Goal: Transaction & Acquisition: Book appointment/travel/reservation

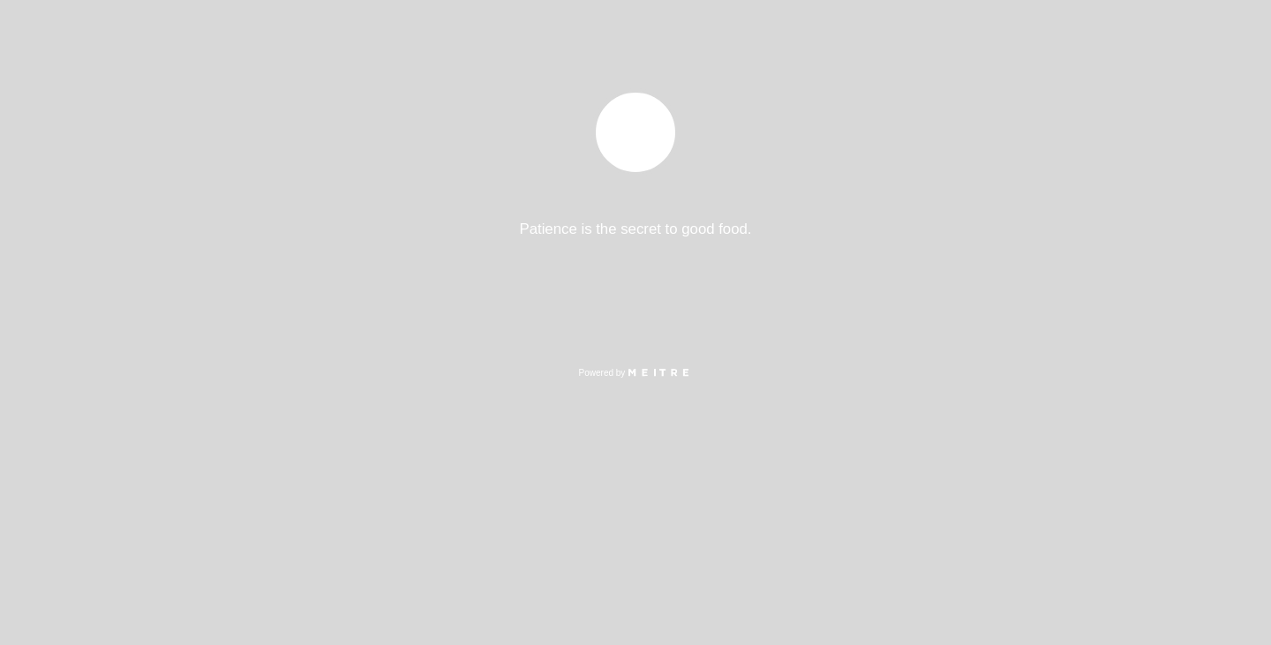
select select "pt"
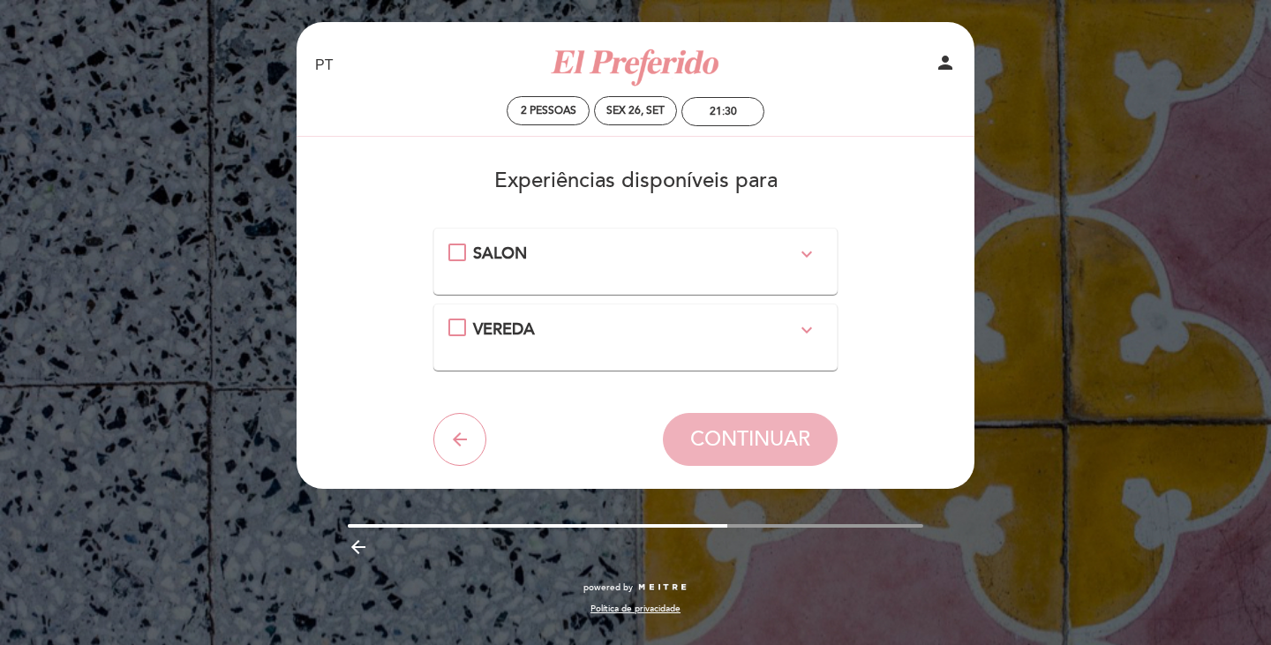
click at [563, 263] on div "SALON expand_more" at bounding box center [635, 254] width 324 height 23
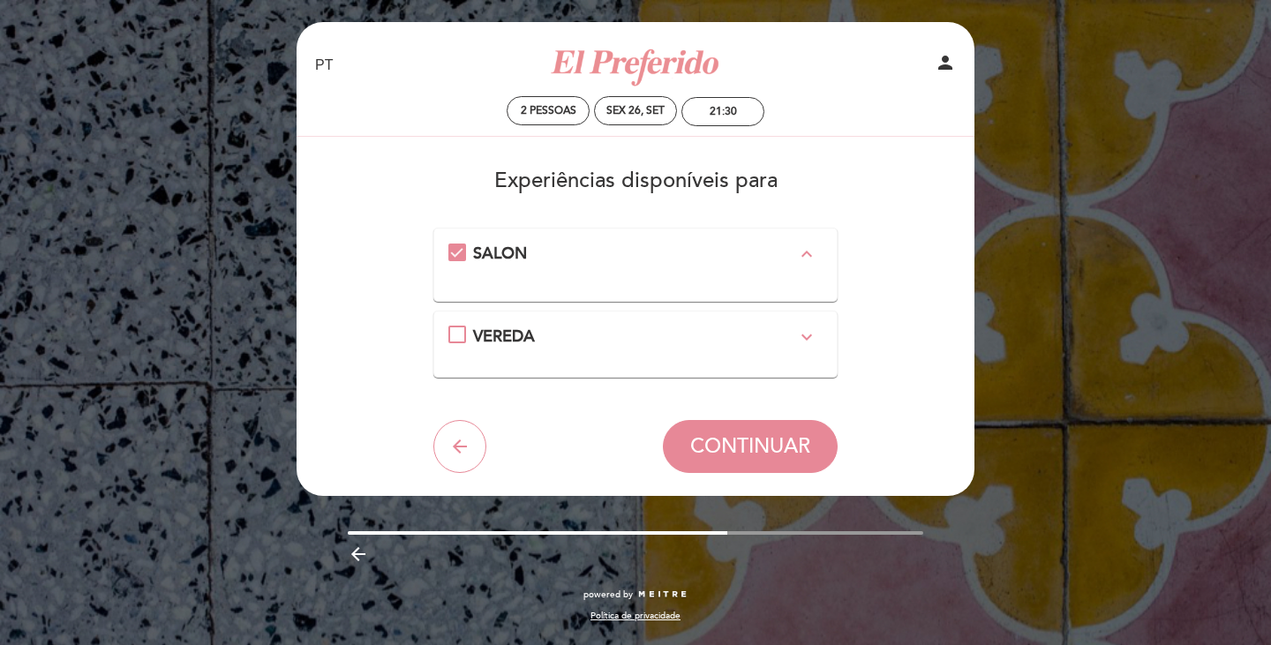
click at [559, 267] on div "SALON expand_less" at bounding box center [635, 258] width 375 height 30
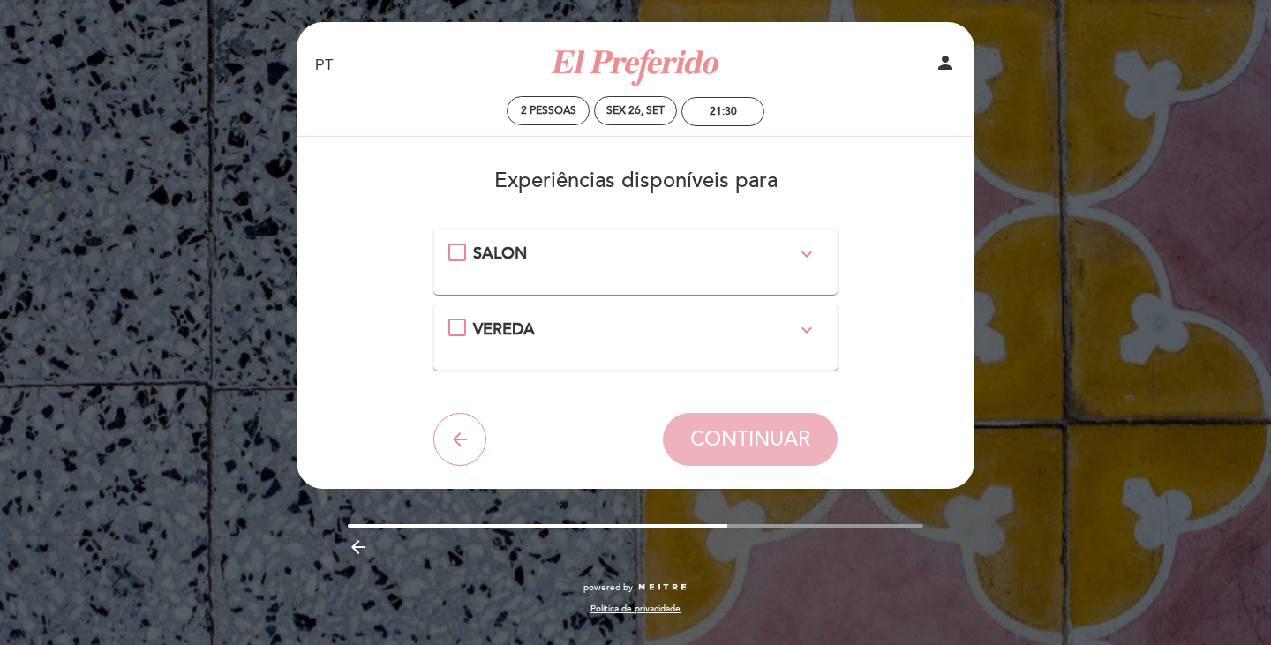
click at [558, 314] on div "VEREDA expand_more Usted esta seleccionando una mesa en vereda al aire libre. S…" at bounding box center [635, 337] width 405 height 67
click at [529, 319] on span "VEREDA" at bounding box center [504, 328] width 62 height 19
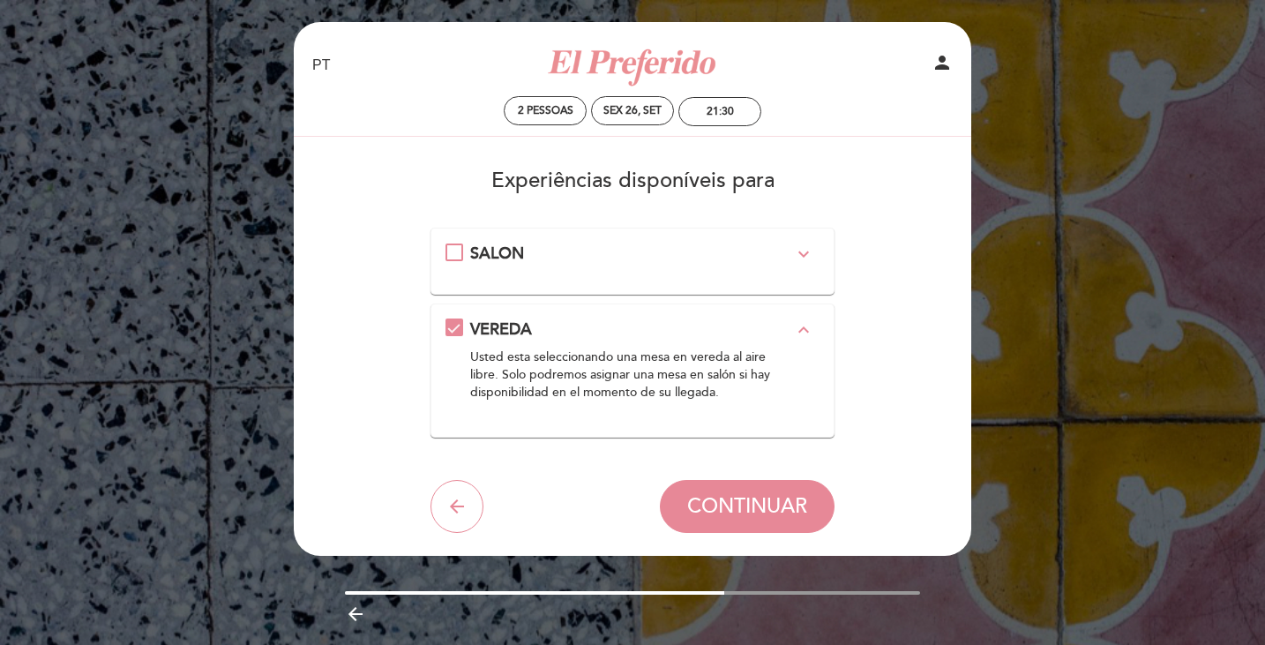
click at [478, 267] on div "SALON expand_more" at bounding box center [633, 261] width 375 height 37
click at [479, 262] on span "SALON" at bounding box center [497, 253] width 54 height 19
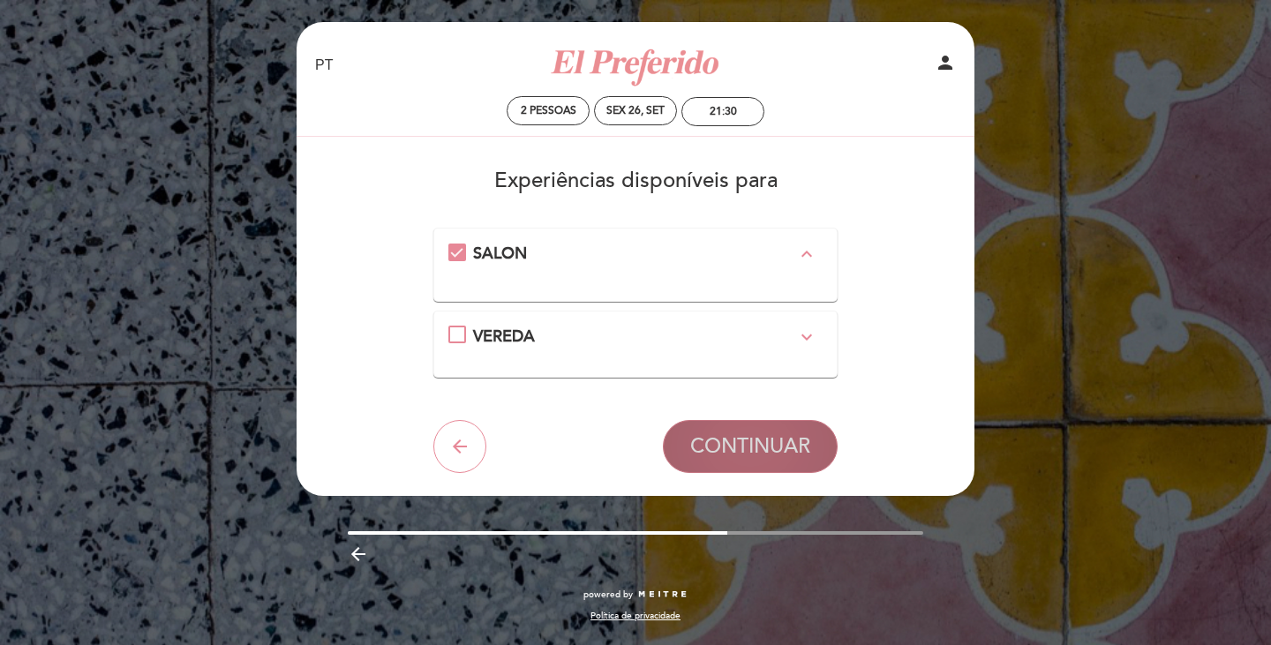
click at [755, 448] on span "CONTINUAR" at bounding box center [750, 446] width 120 height 25
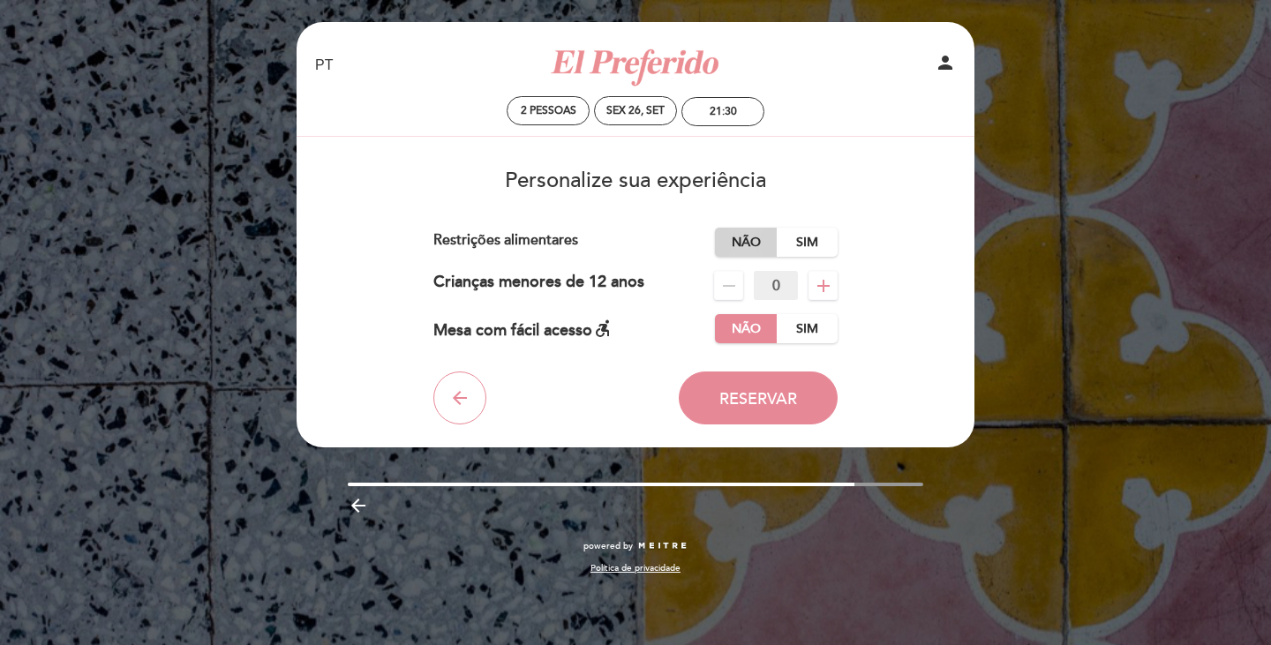
click at [740, 252] on label "Não" at bounding box center [746, 242] width 62 height 29
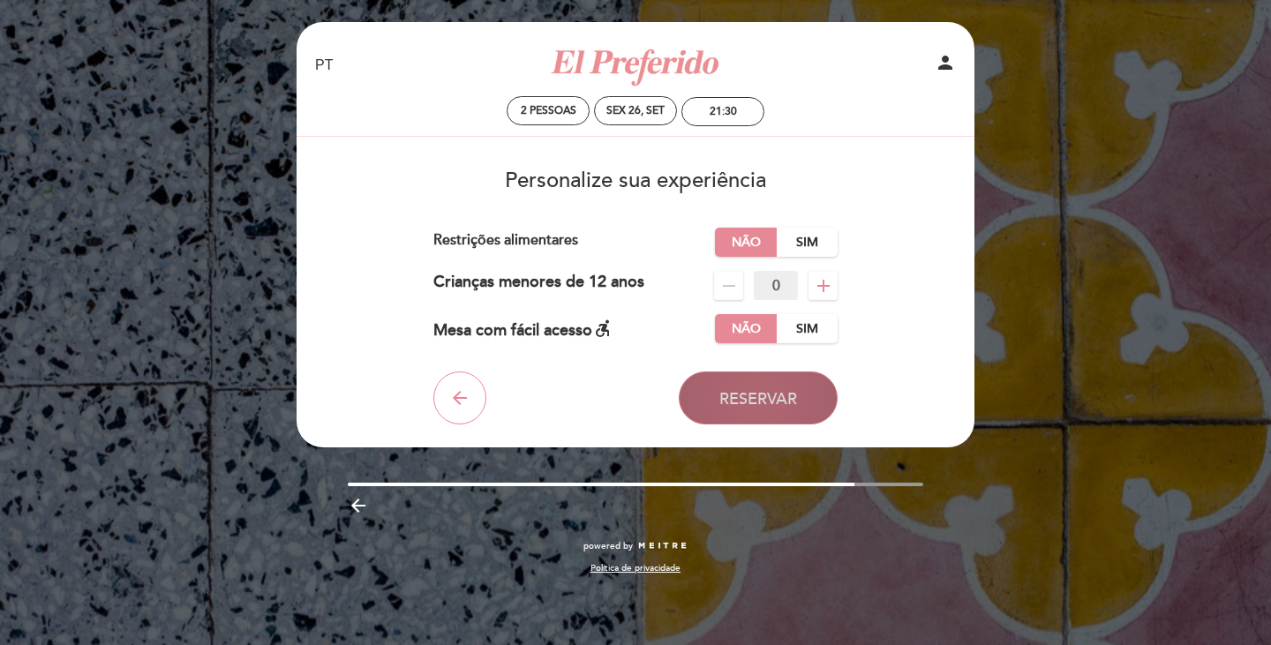
click at [730, 394] on span "Reservar" at bounding box center [758, 398] width 78 height 19
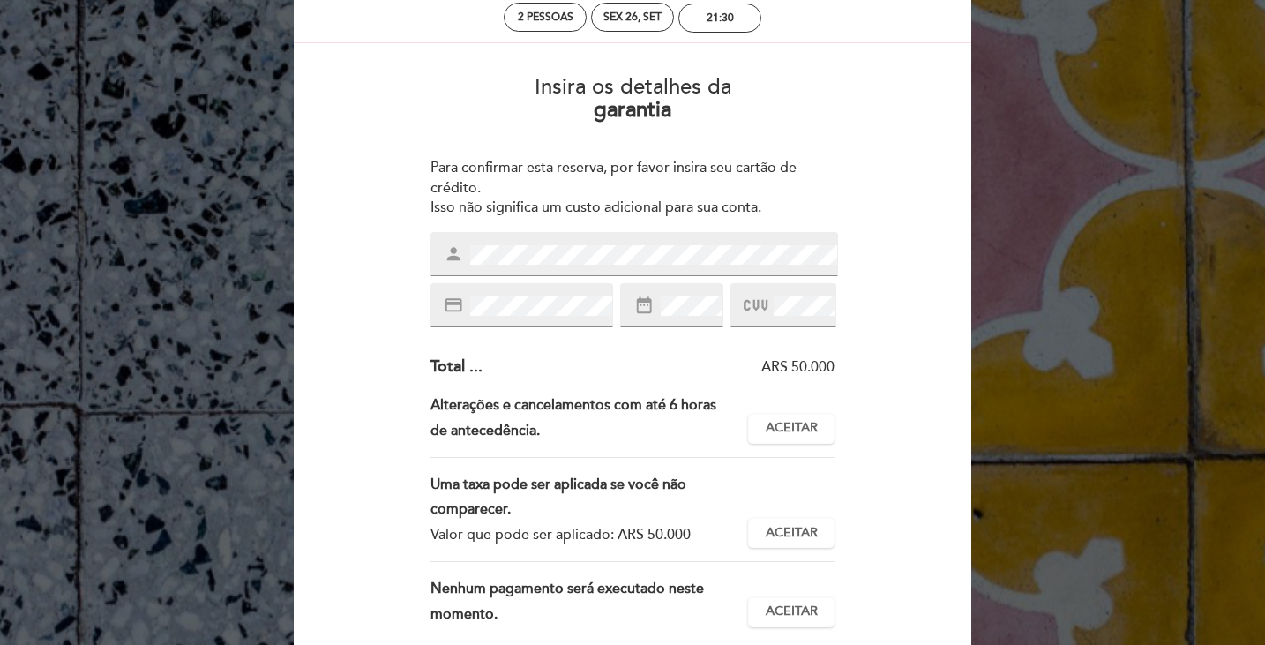
scroll to position [88, 0]
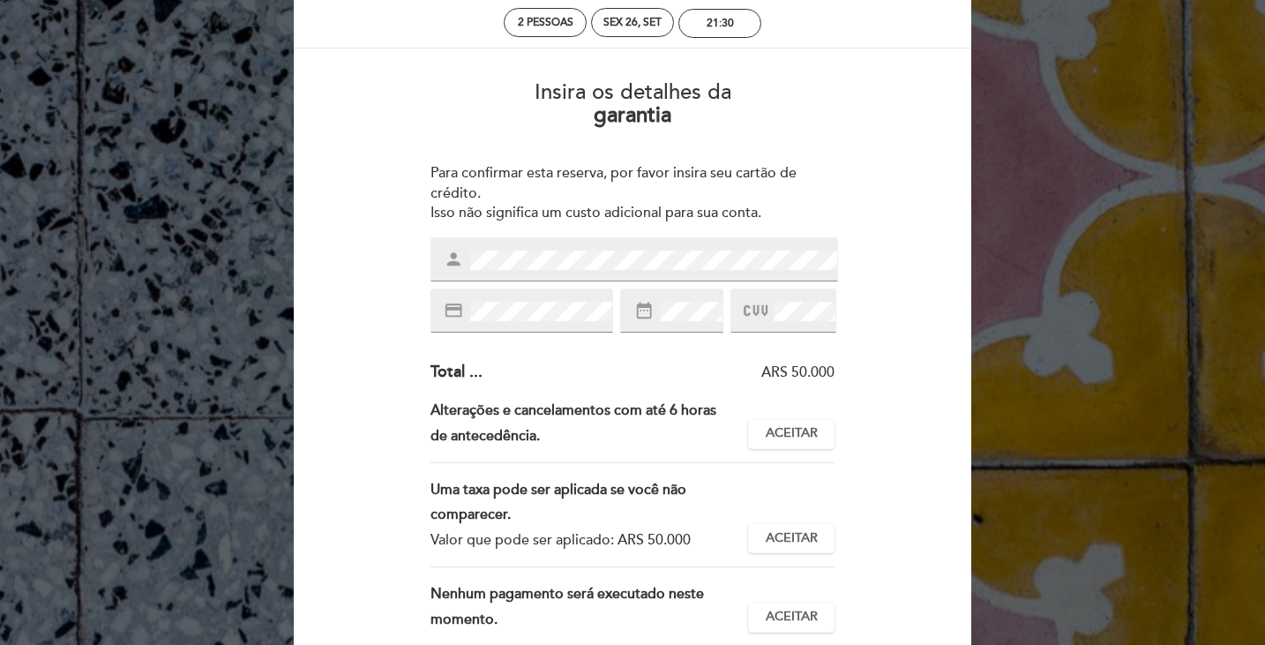
click at [600, 250] on span at bounding box center [652, 260] width 371 height 21
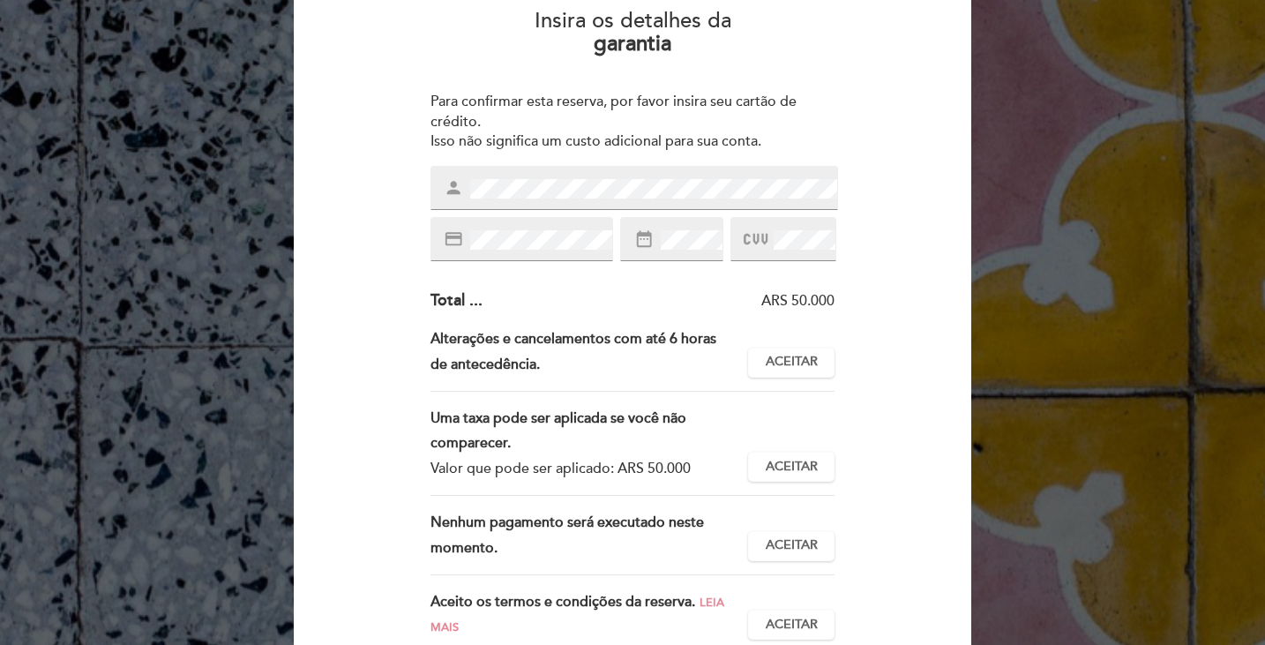
scroll to position [176, 0]
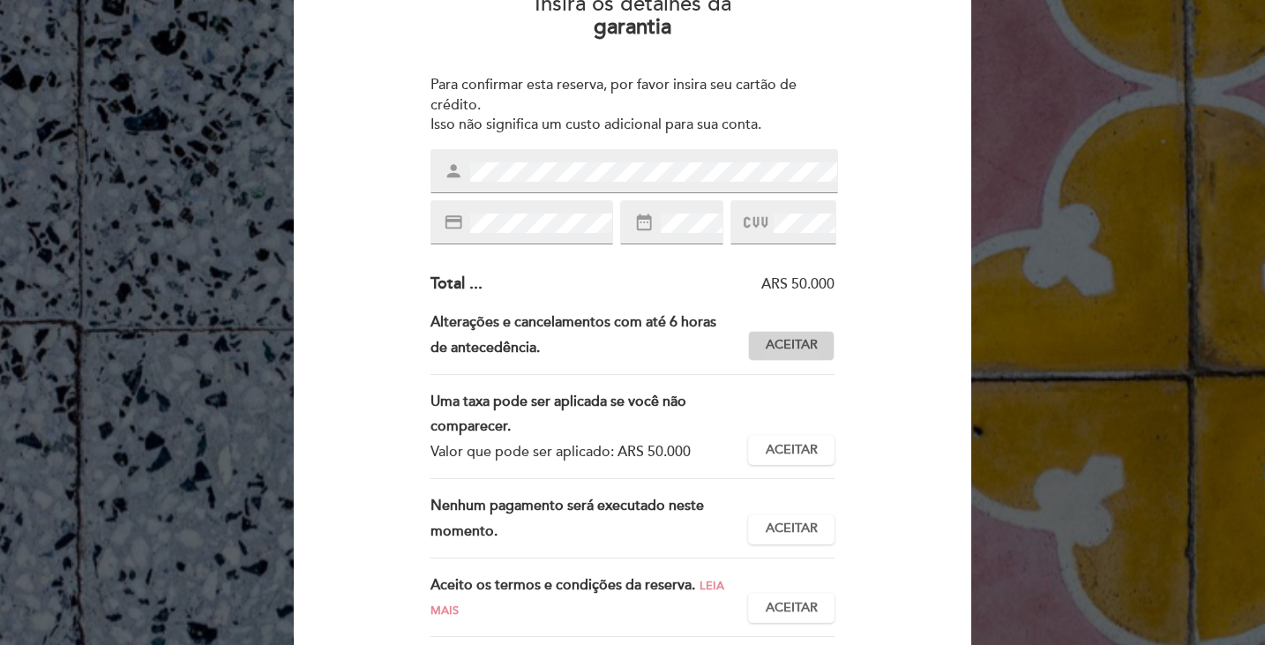
click at [752, 334] on button "Aceitar Aceito" at bounding box center [791, 346] width 86 height 30
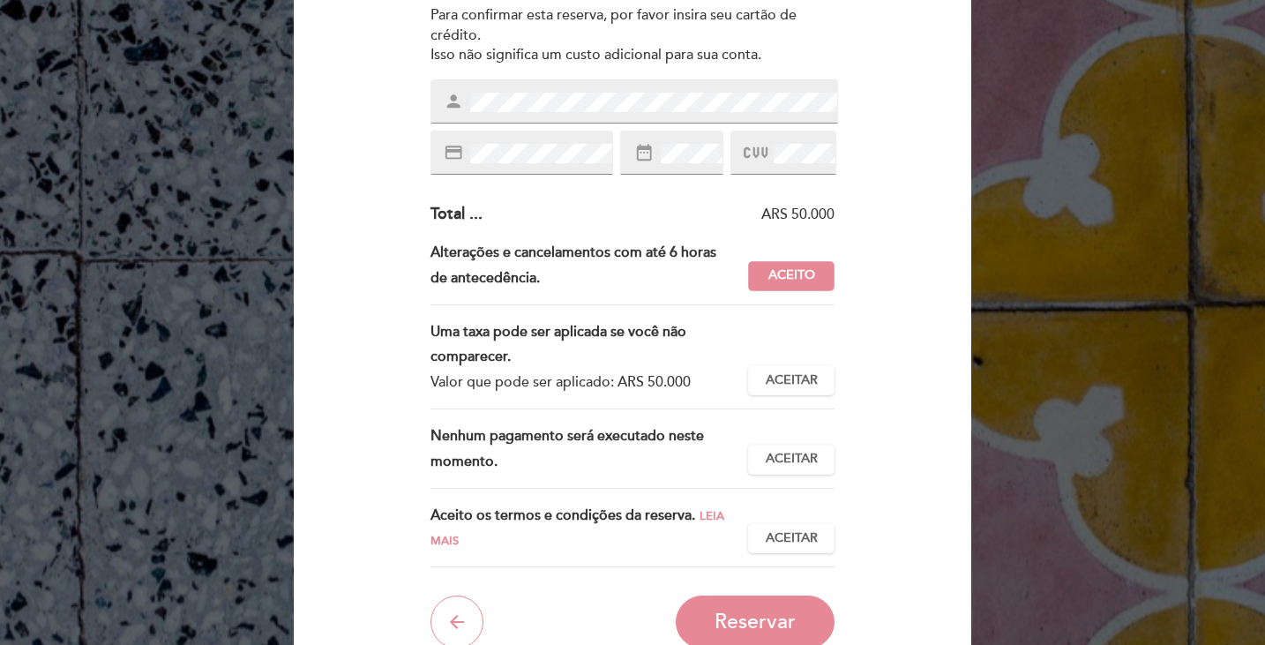
scroll to position [265, 0]
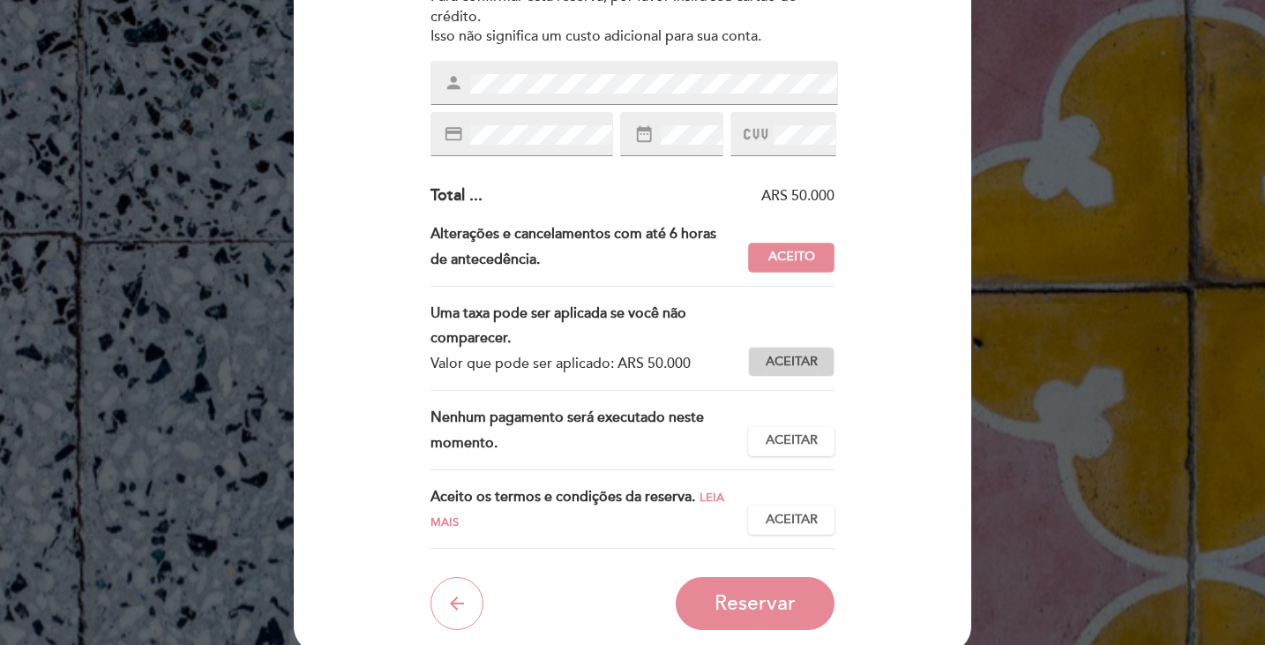
click at [748, 358] on button "Aceitar Aceito" at bounding box center [791, 362] width 86 height 30
click at [772, 433] on span "Aceitar" at bounding box center [792, 441] width 52 height 19
click at [764, 447] on button "Aceitar Aceito" at bounding box center [791, 441] width 86 height 30
click at [800, 447] on span "Aceitar" at bounding box center [792, 441] width 52 height 19
click at [784, 512] on span "Aceitar" at bounding box center [792, 520] width 52 height 19
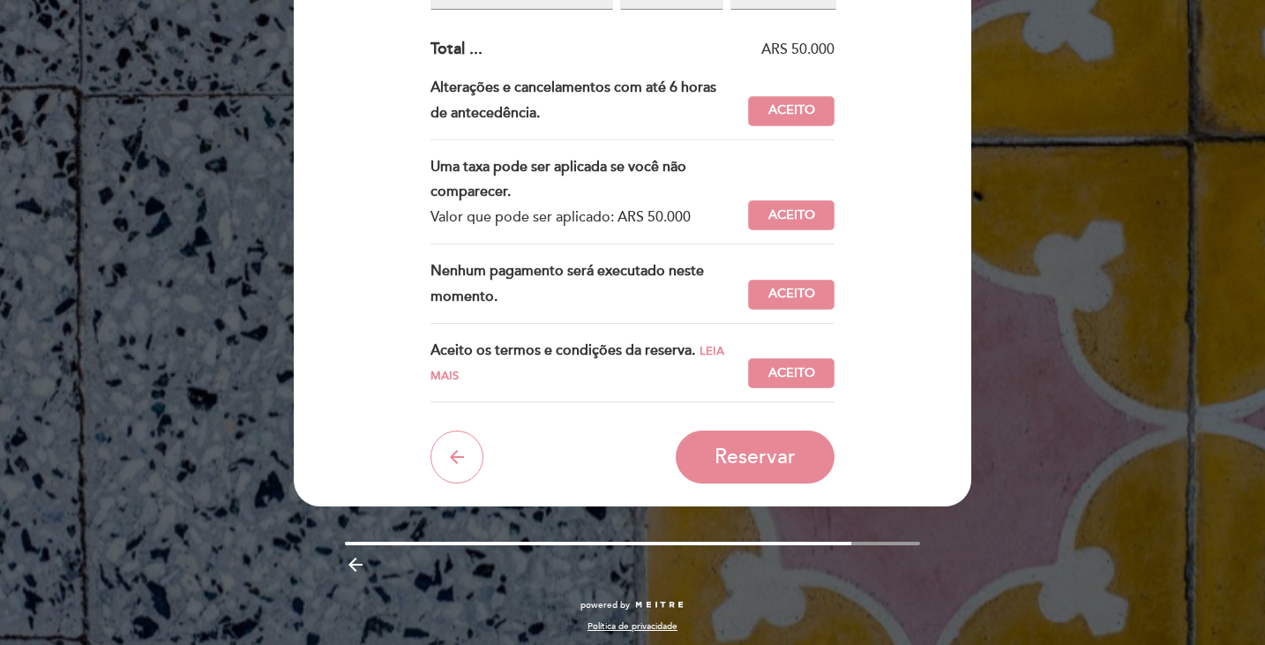
scroll to position [417, 0]
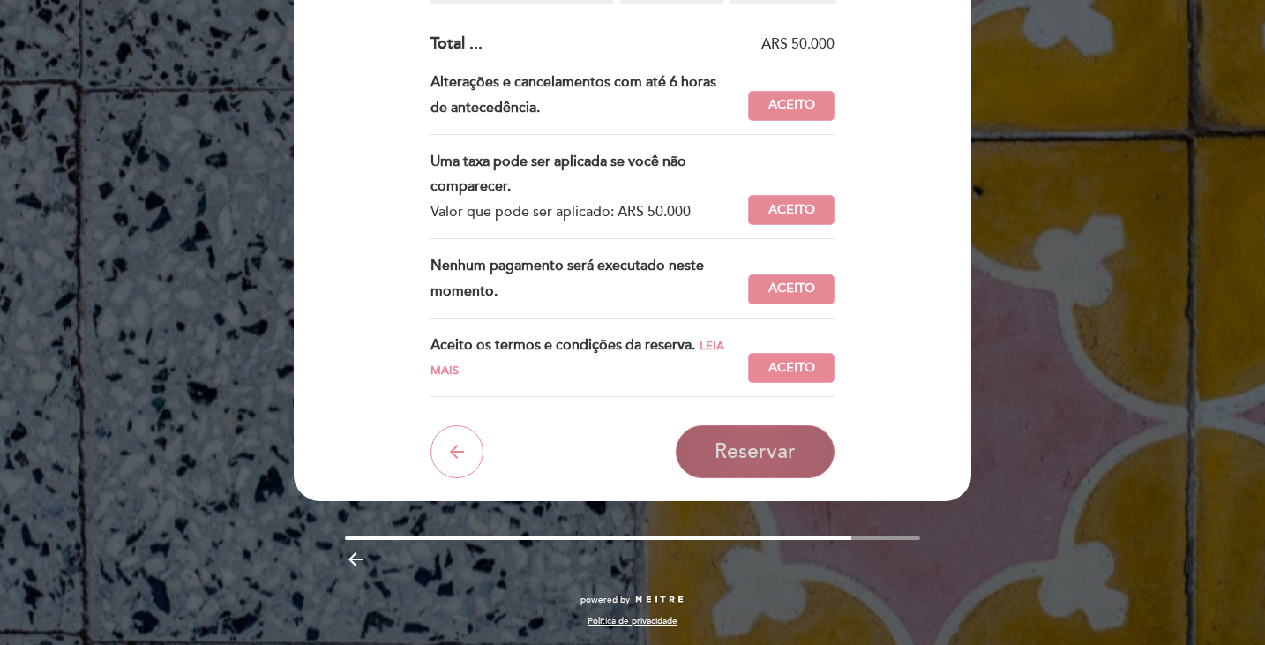
click at [755, 467] on button "Reservar" at bounding box center [755, 451] width 159 height 53
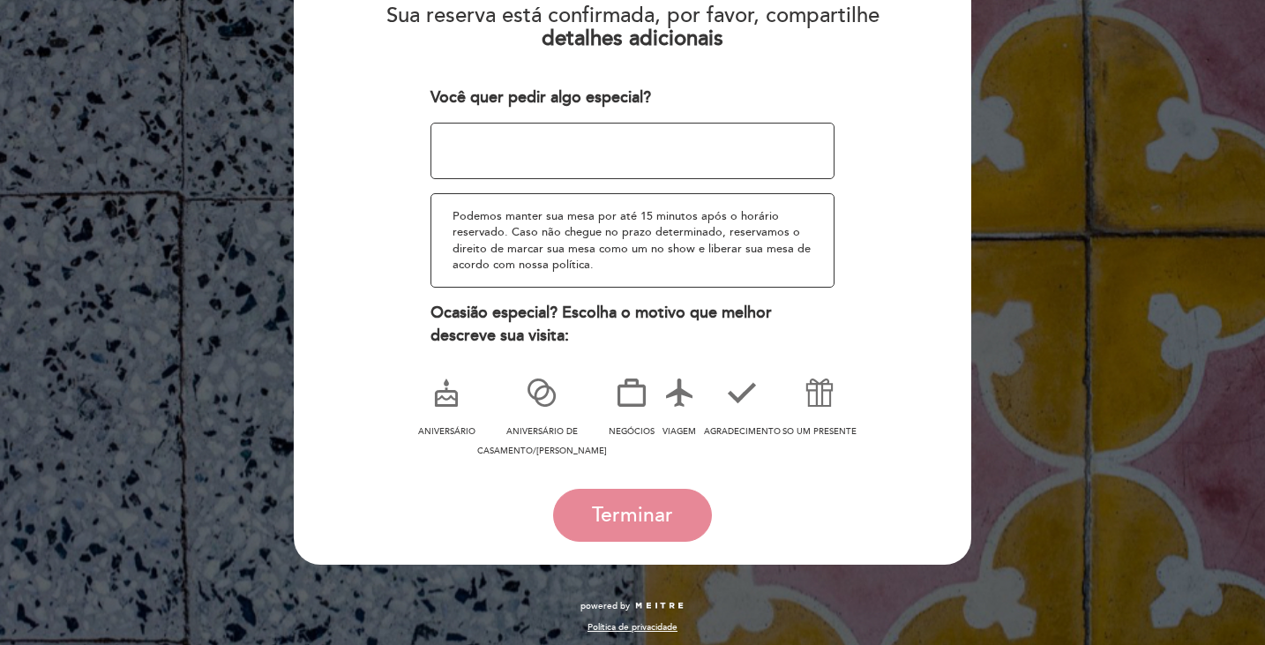
scroll to position [220, 0]
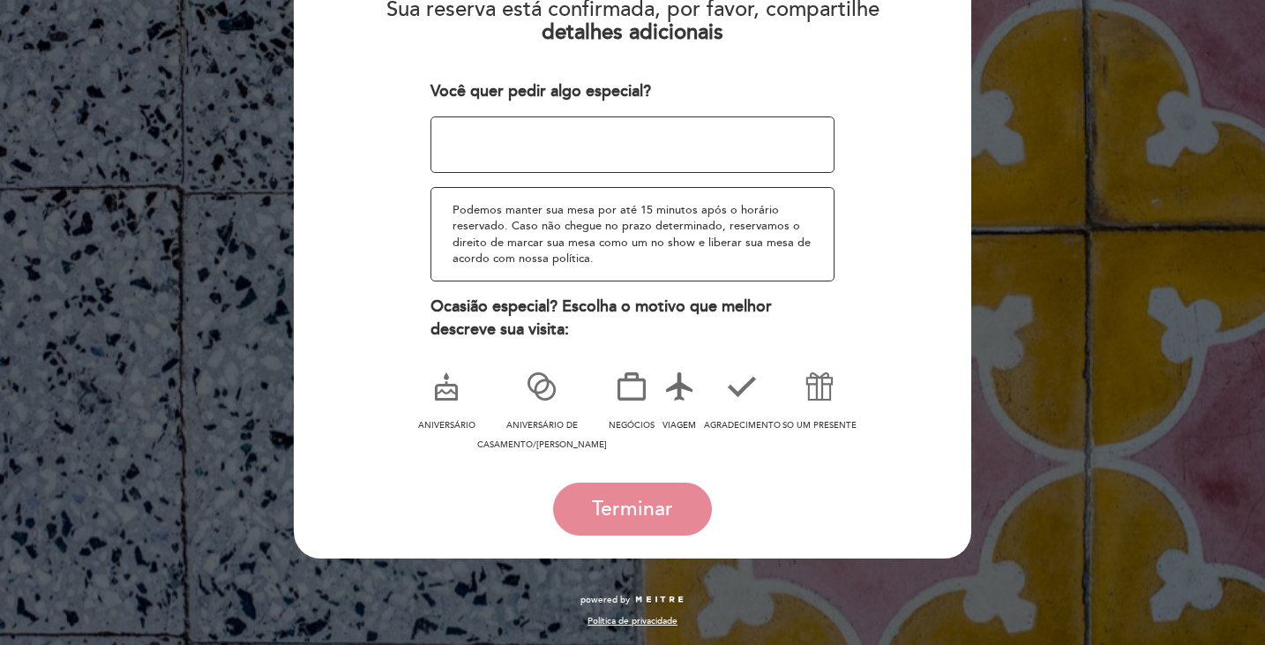
click at [660, 394] on icon at bounding box center [680, 387] width 46 height 46
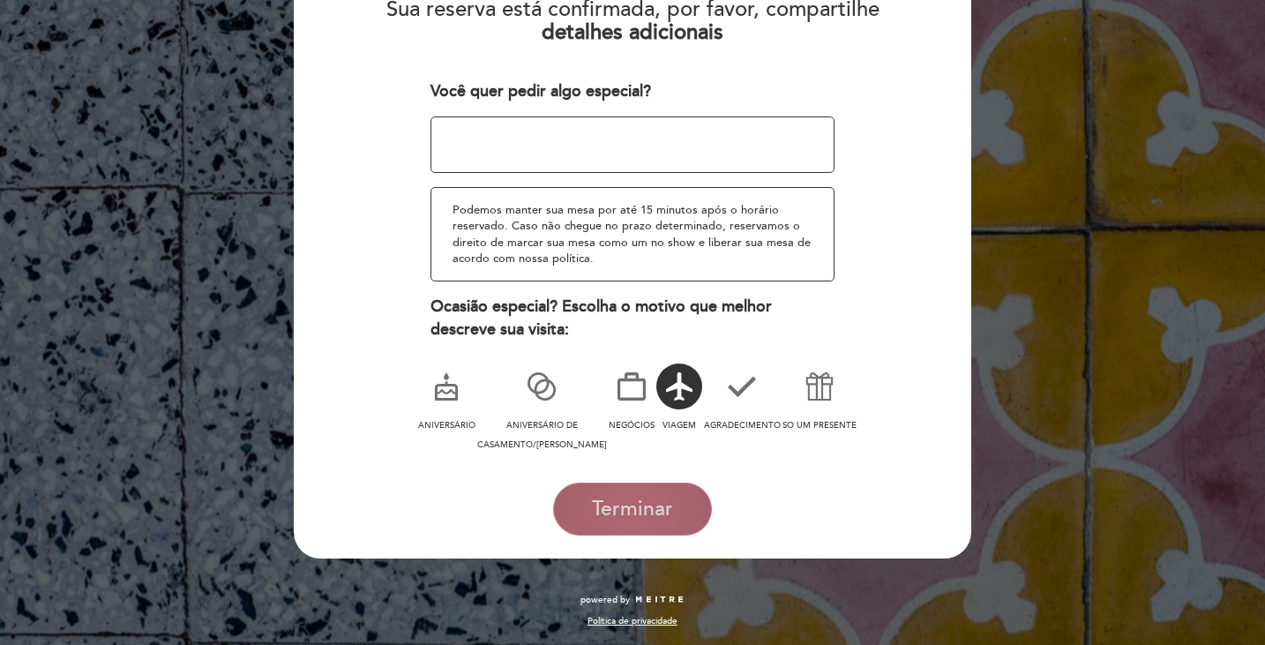
click at [629, 507] on span "Terminar" at bounding box center [632, 509] width 81 height 25
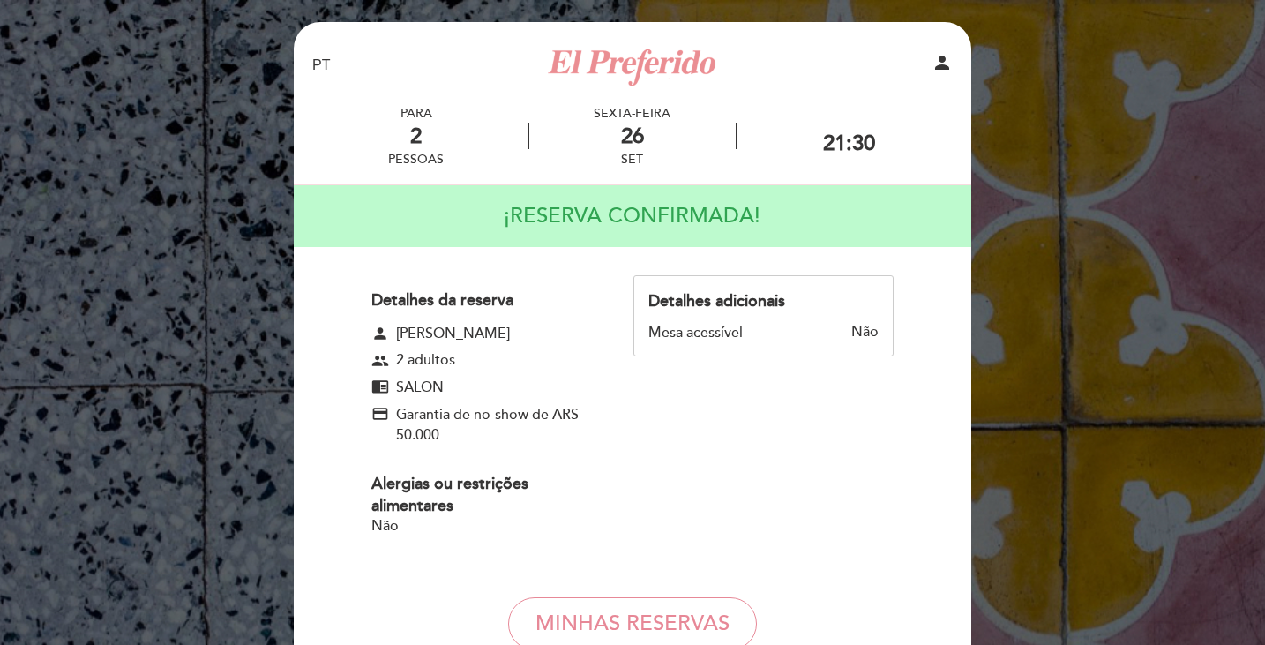
scroll to position [176, 0]
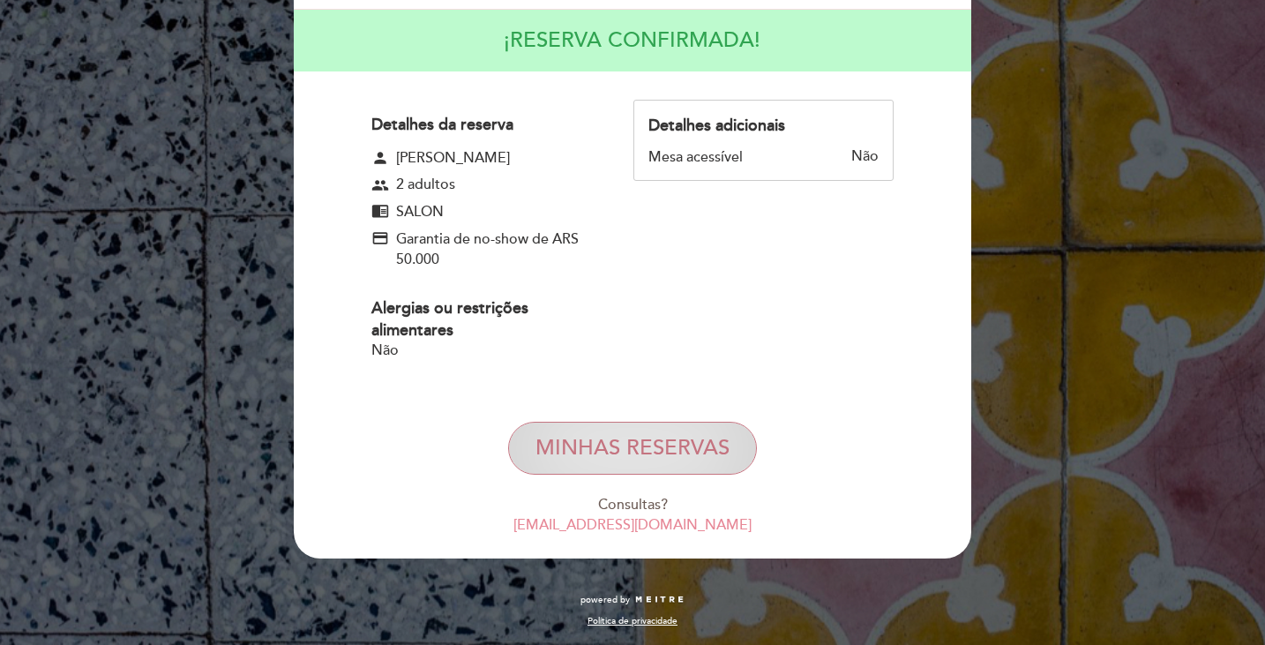
click at [637, 447] on button "MINHAS RESERVAS" at bounding box center [632, 448] width 249 height 53
select select "pt"
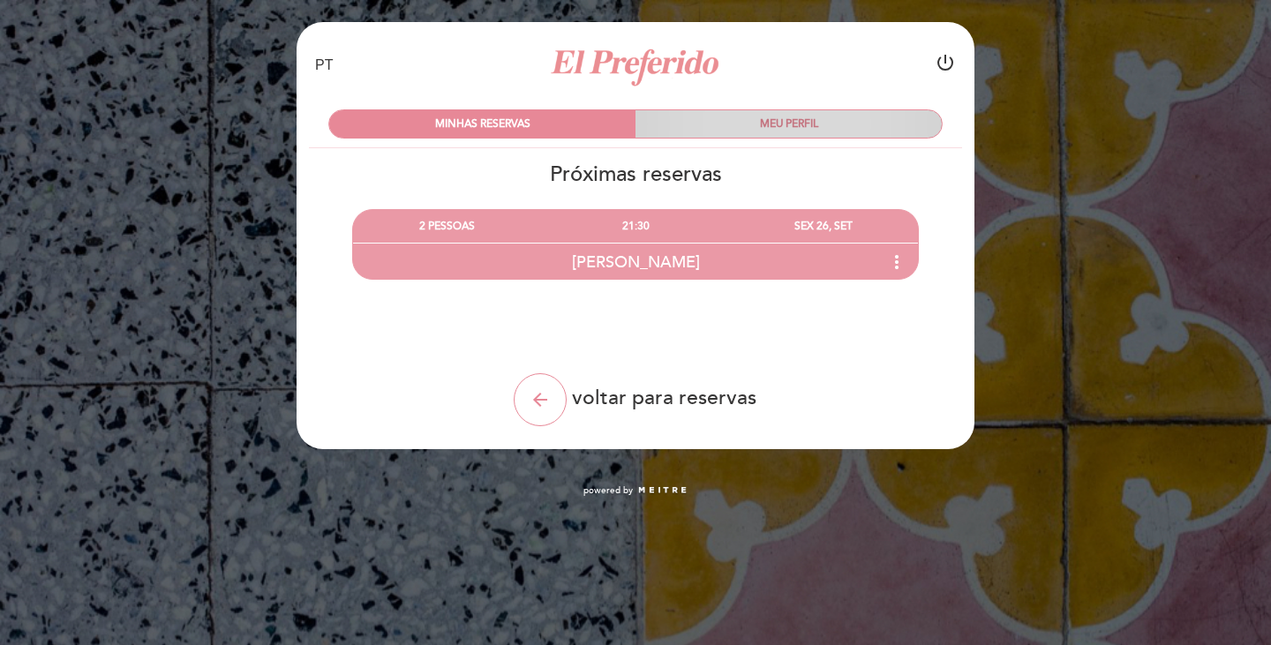
click at [751, 135] on div "MEU PERFIL" at bounding box center [788, 123] width 306 height 27
